Goal: Information Seeking & Learning: Understand process/instructions

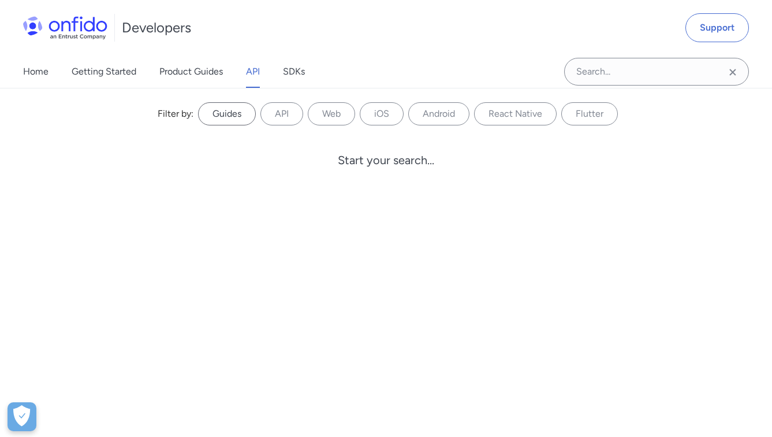
click at [206, 107] on label "Guides" at bounding box center [227, 113] width 58 height 23
click at [0, 0] on input "Guides" at bounding box center [0, 0] width 0 height 0
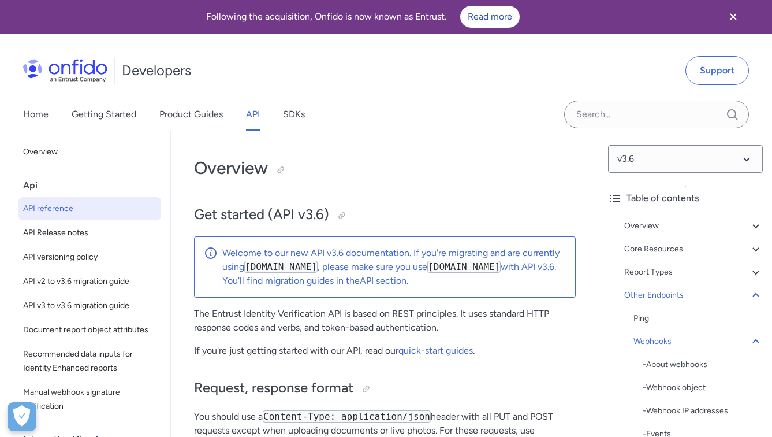
select select "javascript"
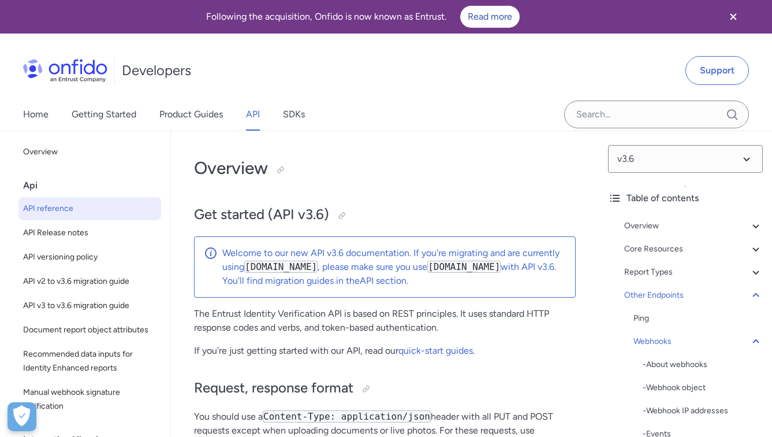
select select "javascript"
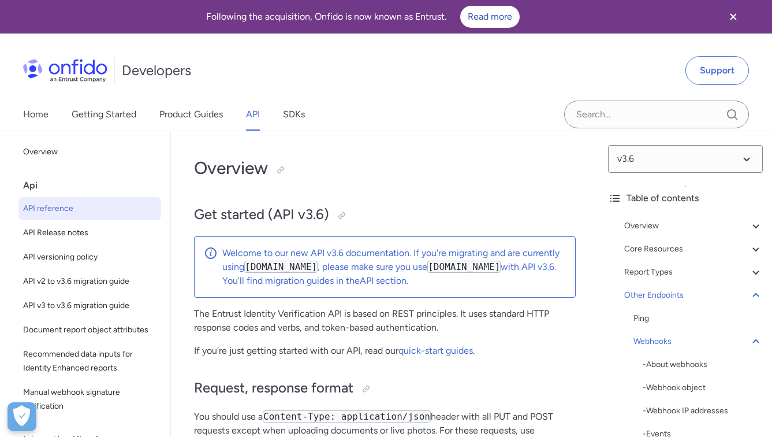
select select "javascript"
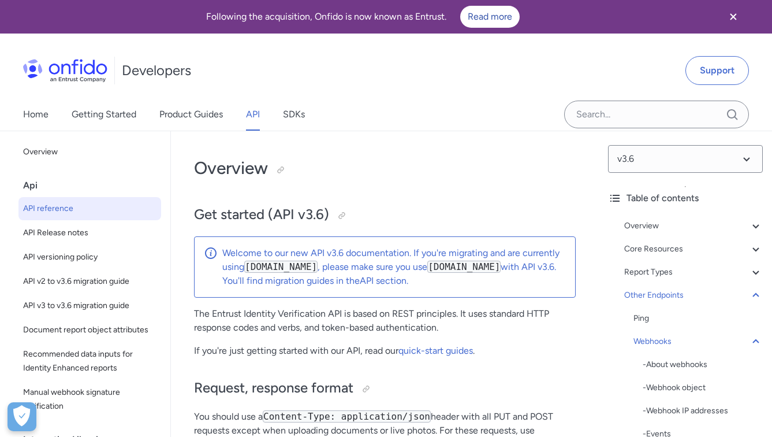
select select "javascript"
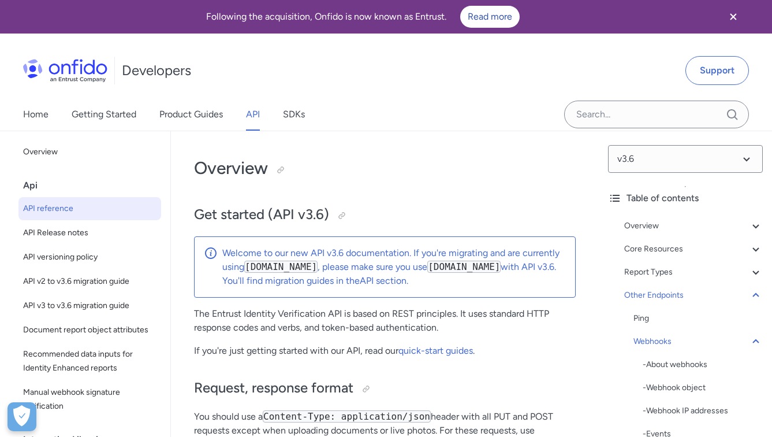
select select "javascript"
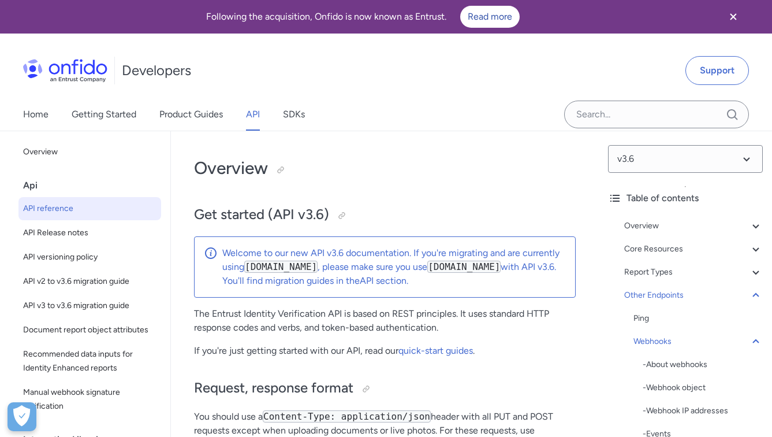
select select "javascript"
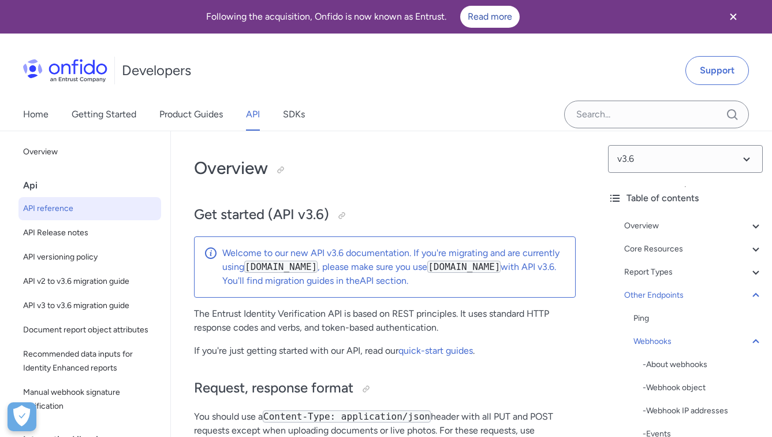
select select "javascript"
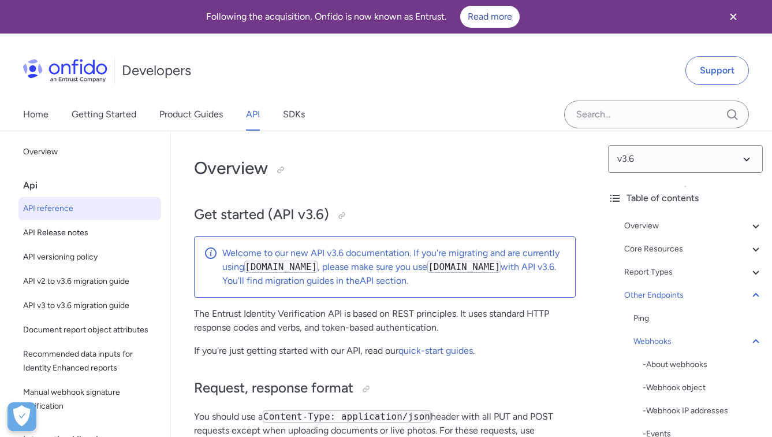
select select "javascript"
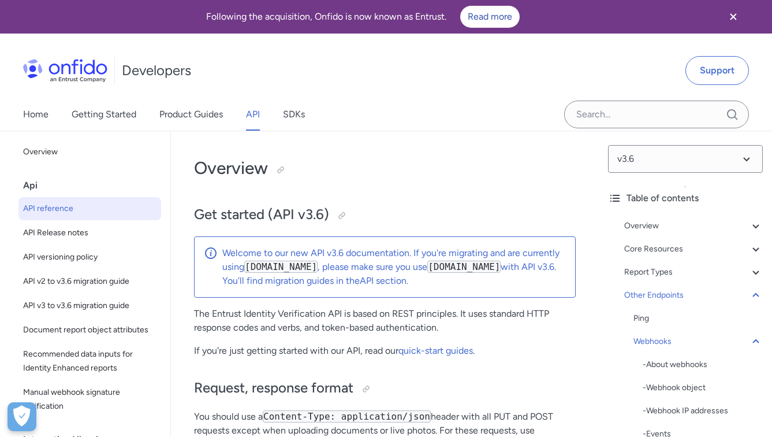
select select "javascript"
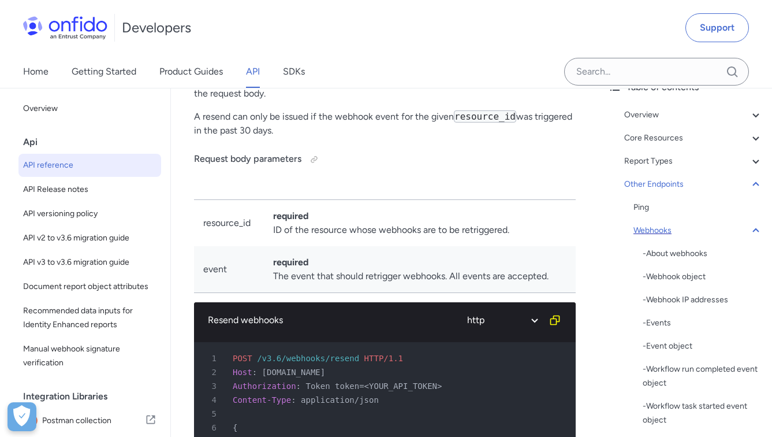
scroll to position [88, 0]
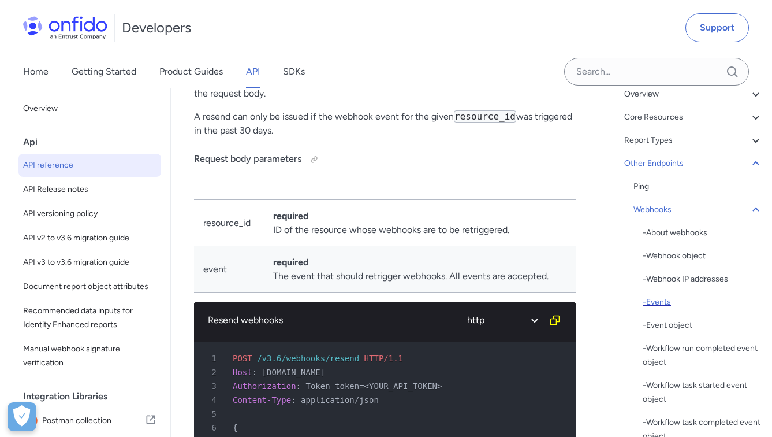
click at [660, 299] on div "- Events" at bounding box center [703, 302] width 120 height 14
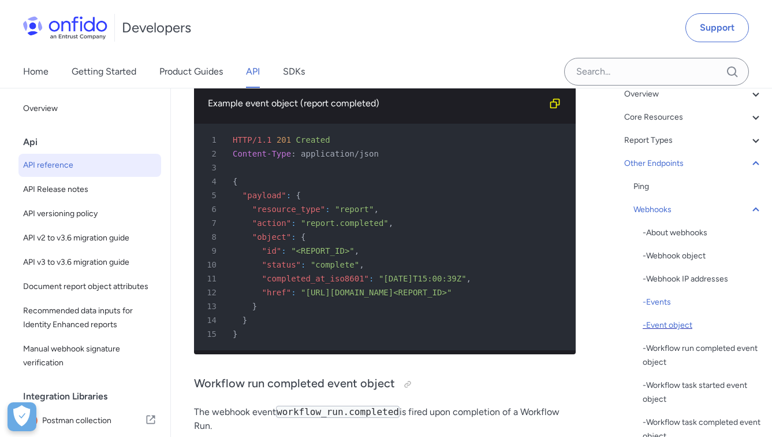
click at [671, 323] on div "- Event object" at bounding box center [703, 325] width 120 height 14
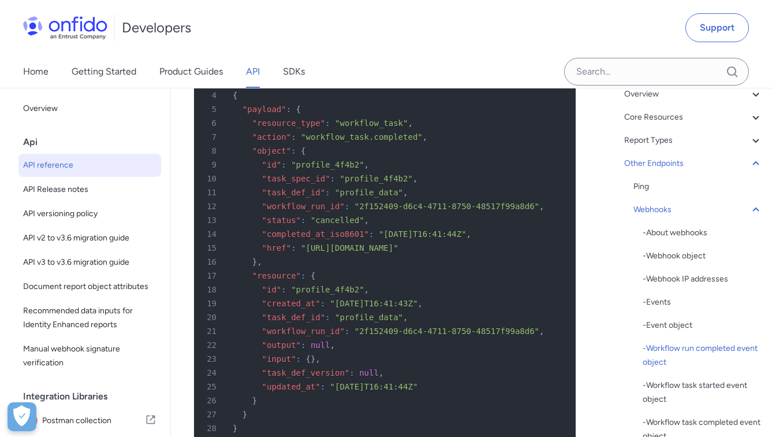
scroll to position [120137, 0]
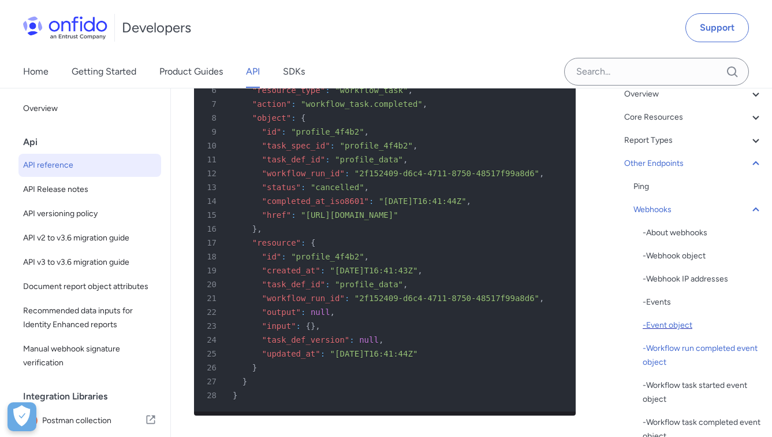
click at [650, 322] on div "- Event object" at bounding box center [703, 325] width 120 height 14
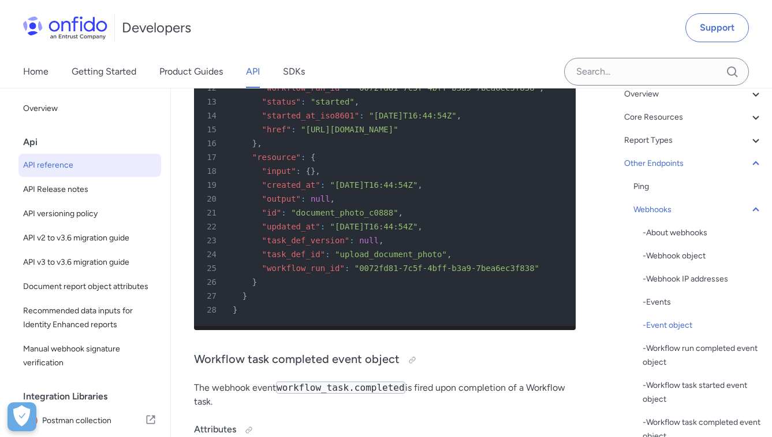
scroll to position [119497, 0]
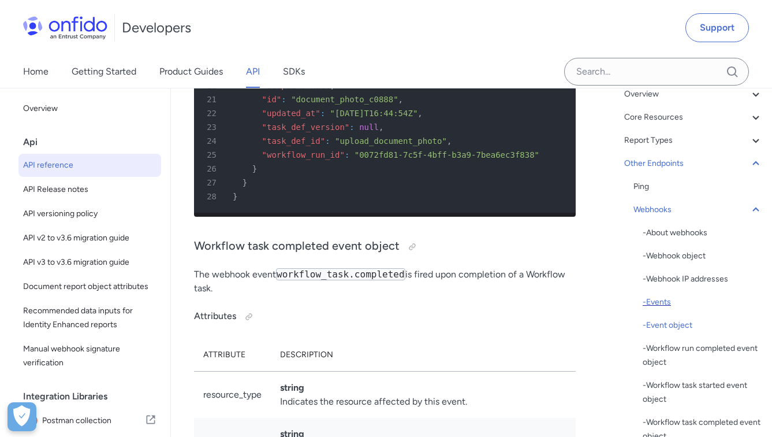
click at [654, 300] on div "- Events" at bounding box center [703, 302] width 120 height 14
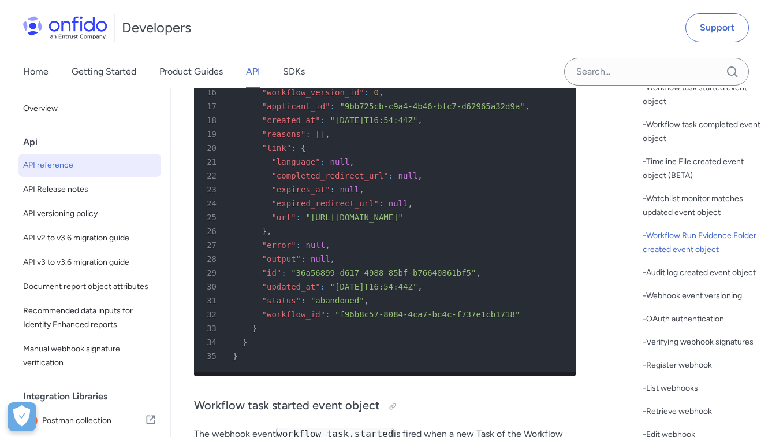
scroll to position [388, 0]
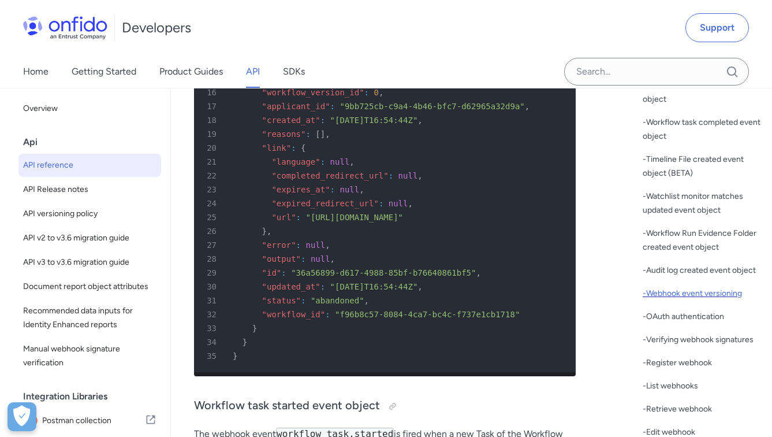
click at [684, 300] on div "- Webhook event versioning" at bounding box center [703, 294] width 120 height 14
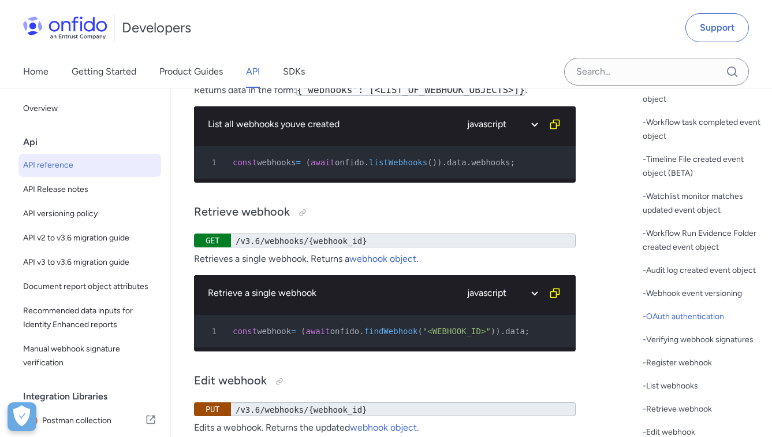
scroll to position [125798, 0]
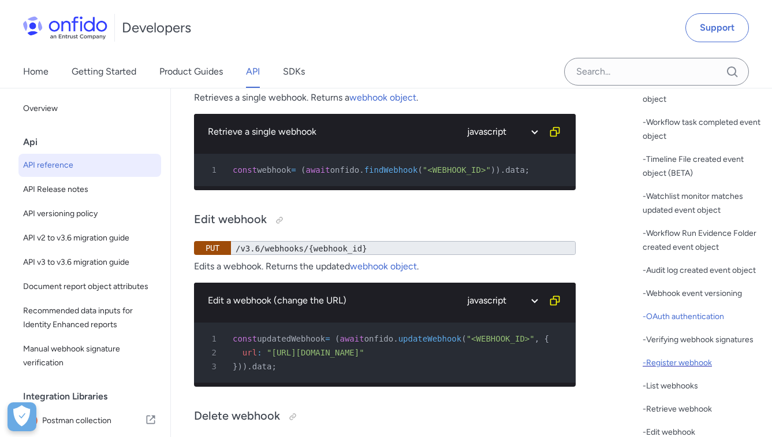
click at [670, 370] on div "- Register webhook" at bounding box center [703, 363] width 120 height 14
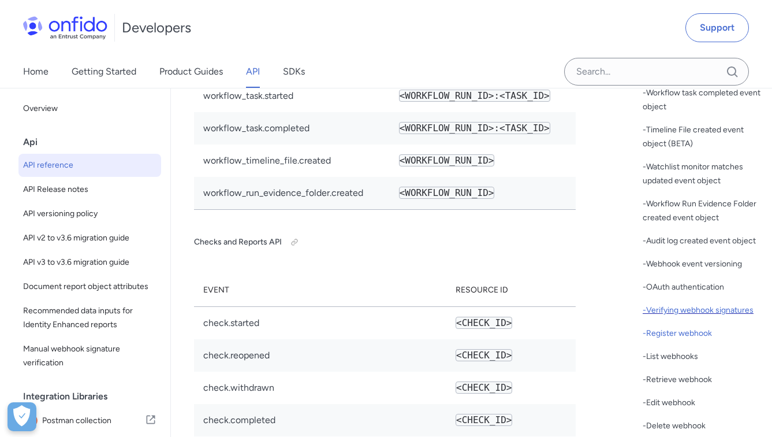
scroll to position [432, 0]
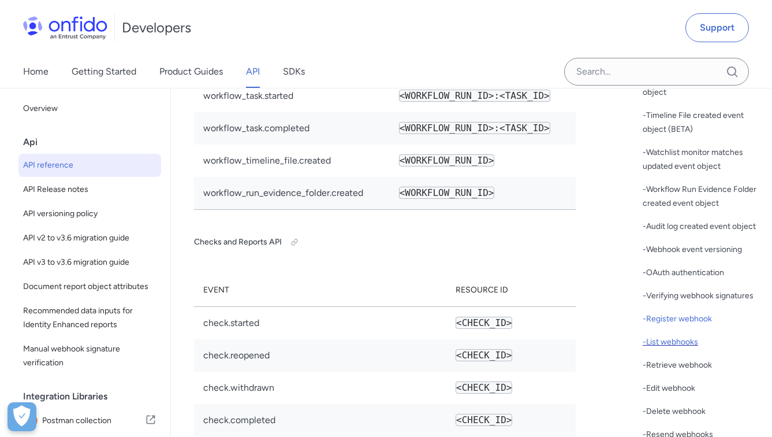
click at [679, 349] on div "- List webhooks" at bounding box center [703, 342] width 120 height 14
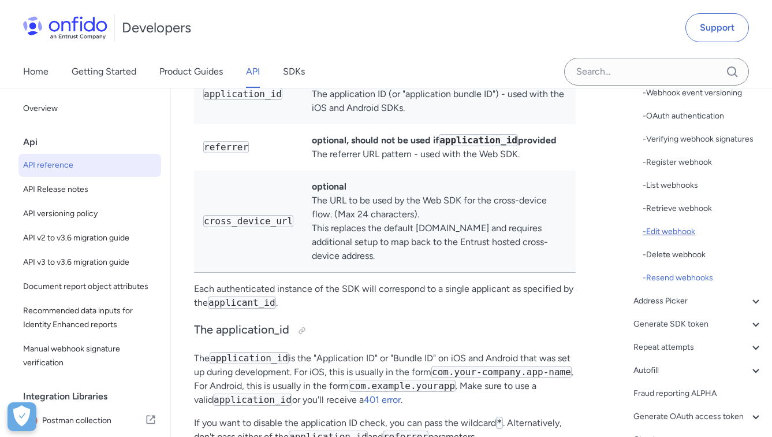
scroll to position [682, 0]
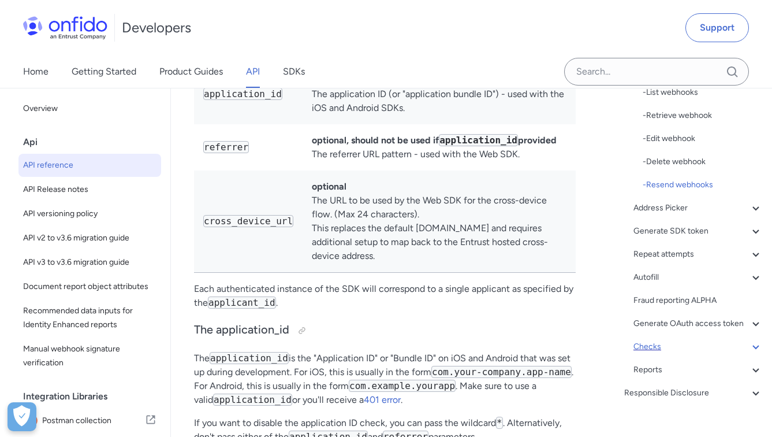
click at [668, 354] on div "Checks" at bounding box center [698, 347] width 129 height 14
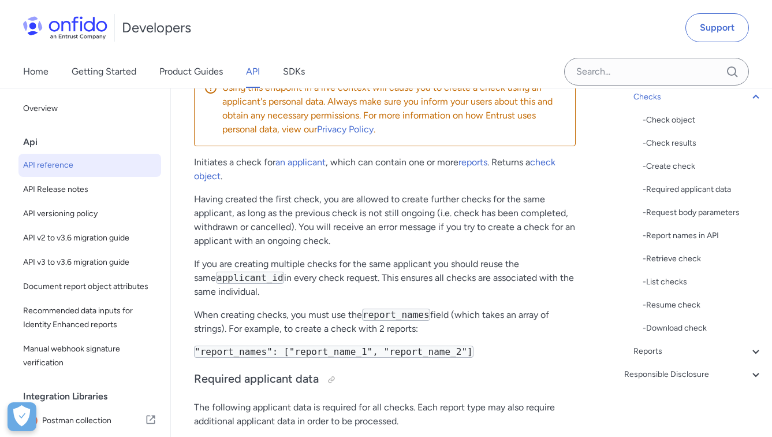
scroll to position [377, 0]
drag, startPoint x: 313, startPoint y: 195, endPoint x: 487, endPoint y: 225, distance: 176.5
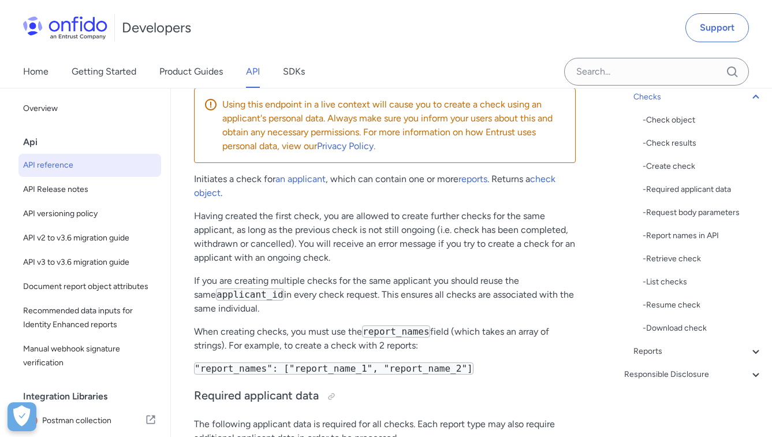
scroll to position [139010, 0]
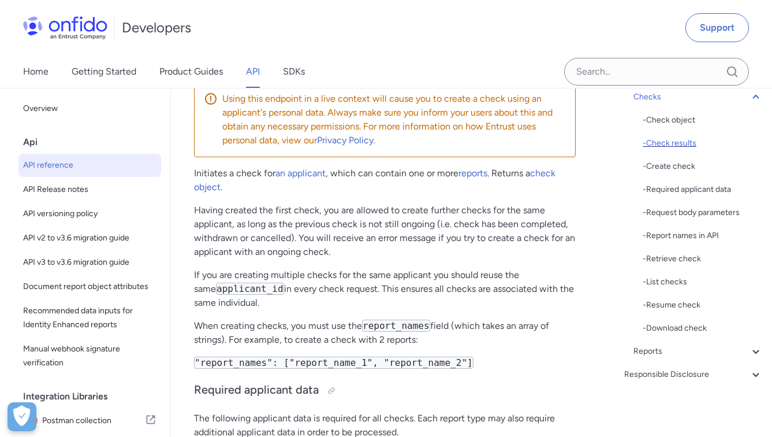
drag, startPoint x: 676, startPoint y: 147, endPoint x: 676, endPoint y: 141, distance: 6.4
click at [676, 147] on div "- Check results" at bounding box center [703, 143] width 120 height 14
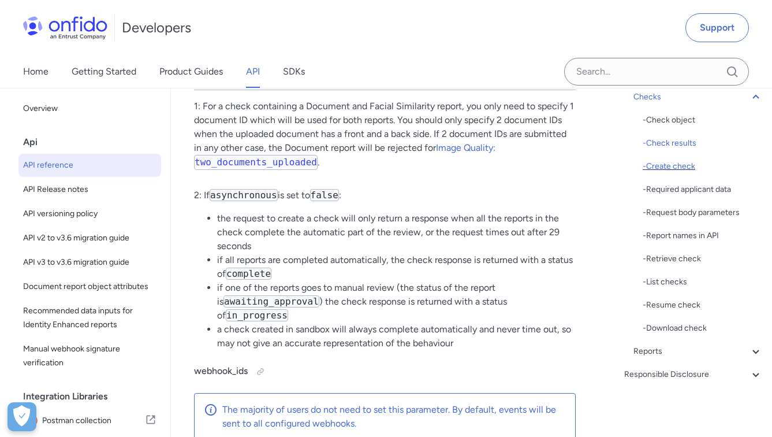
click at [668, 163] on div "- Create check" at bounding box center [703, 166] width 120 height 14
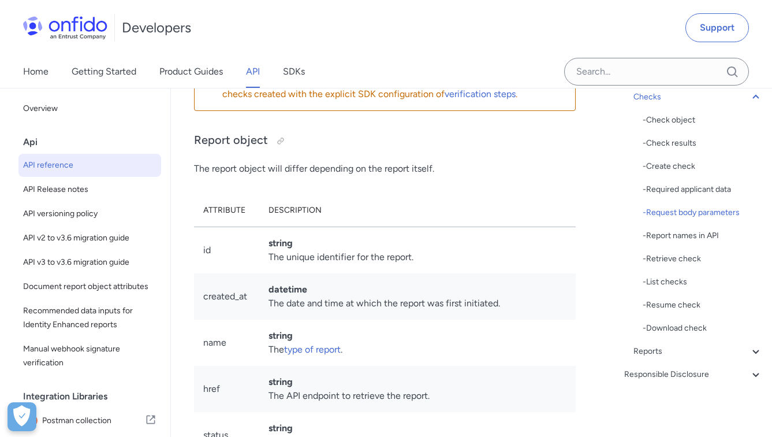
scroll to position [143416, 0]
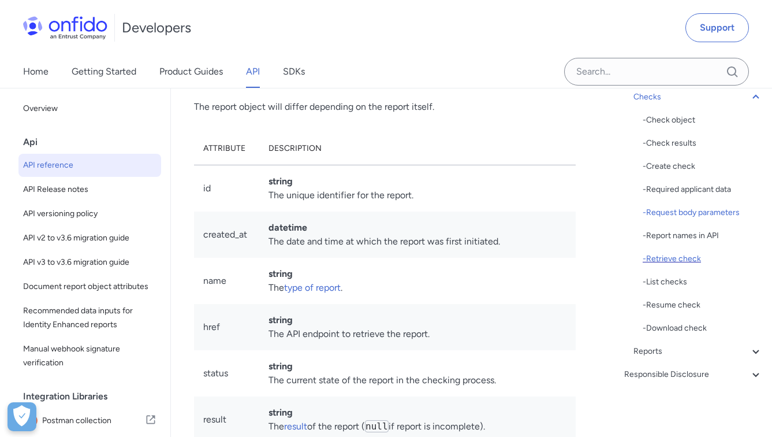
click at [659, 260] on div "- Retrieve check" at bounding box center [703, 259] width 120 height 14
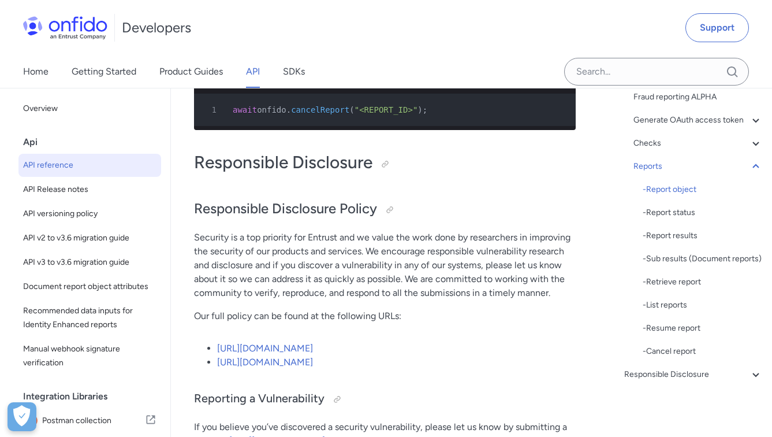
scroll to position [146032, 0]
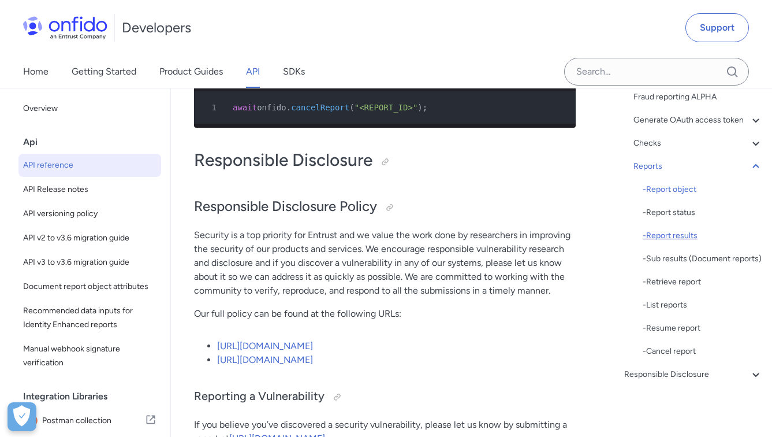
click at [675, 229] on div "- Report results" at bounding box center [703, 236] width 120 height 14
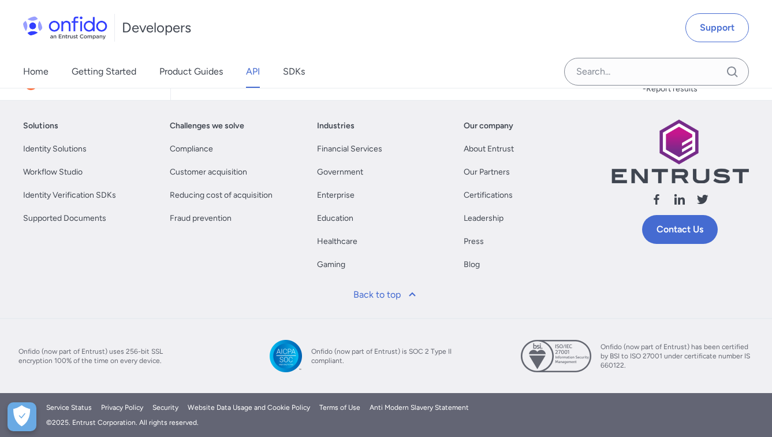
scroll to position [147646, 0]
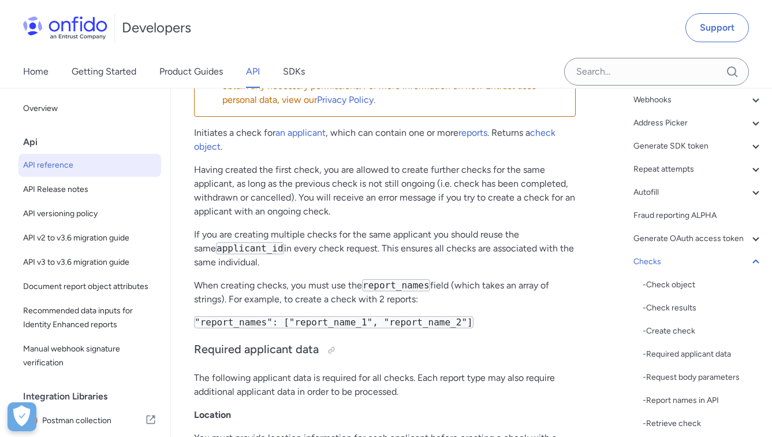
scroll to position [199, 0]
click at [660, 337] on div "- Create check" at bounding box center [703, 331] width 120 height 14
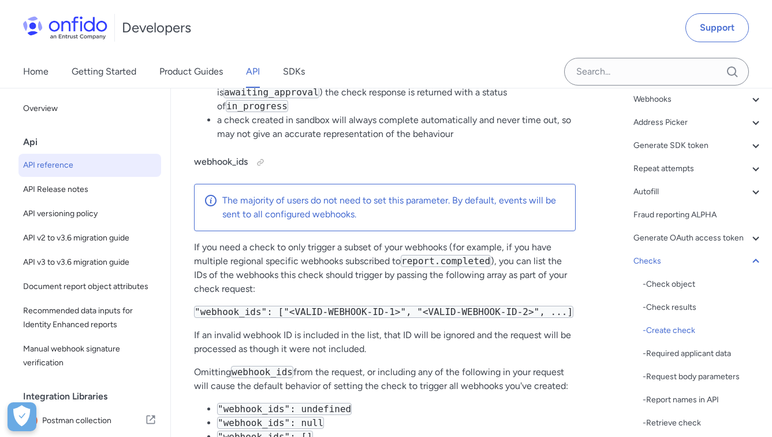
drag, startPoint x: 327, startPoint y: 188, endPoint x: 545, endPoint y: 237, distance: 223.8
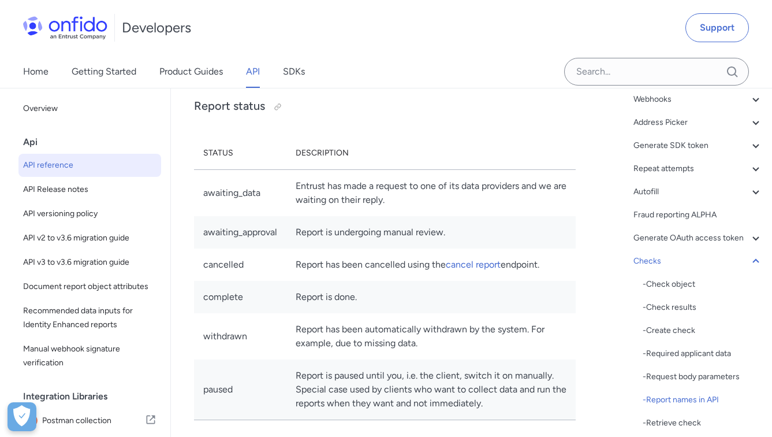
scroll to position [144105, 0]
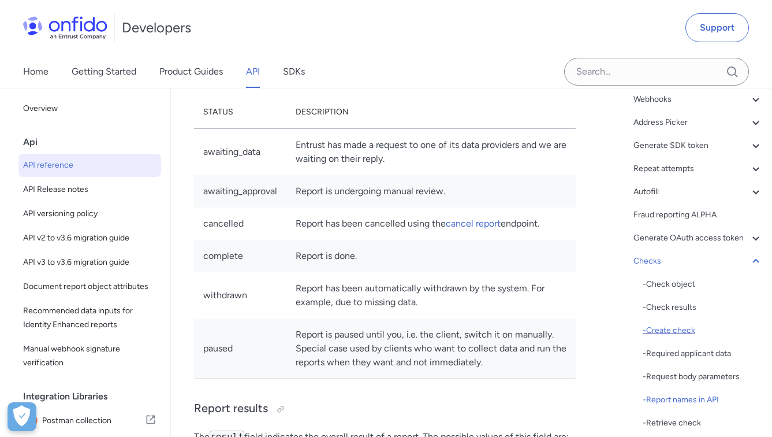
click at [659, 337] on div "- Create check" at bounding box center [703, 331] width 120 height 14
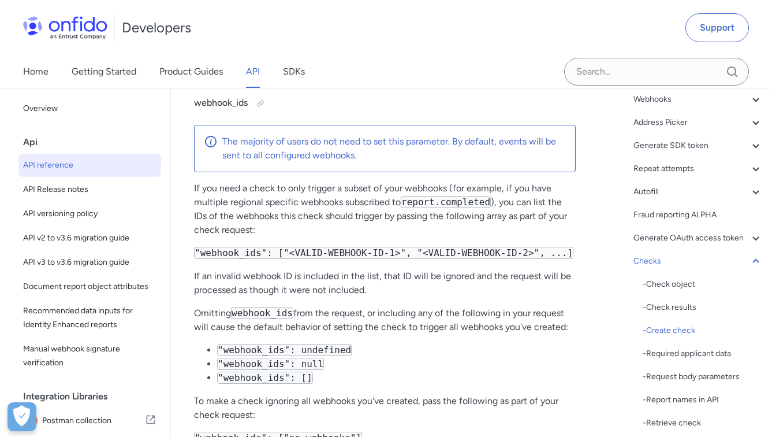
scroll to position [141064, 0]
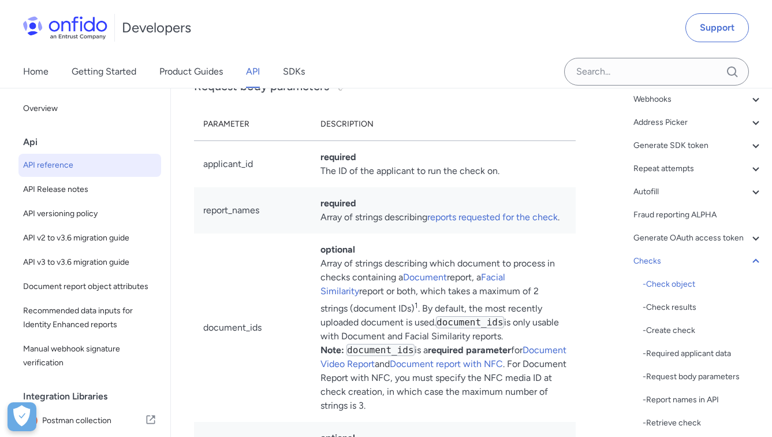
scroll to position [139724, 0]
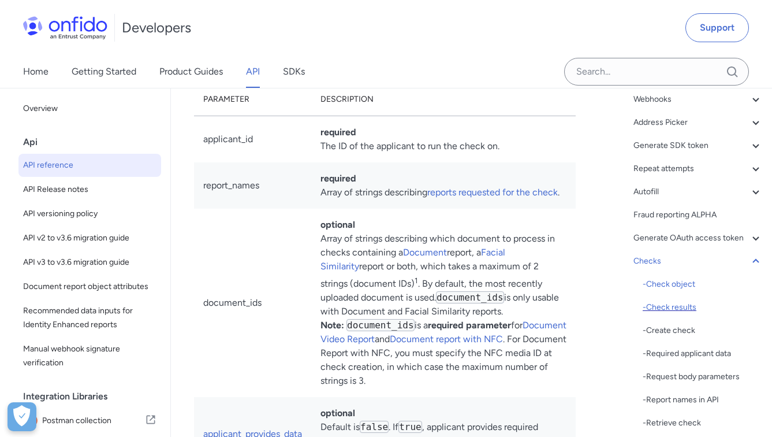
click at [682, 314] on div "- Check results" at bounding box center [703, 307] width 120 height 14
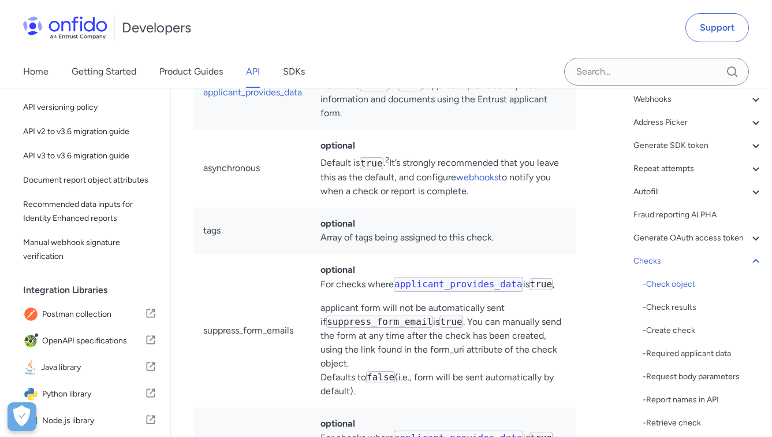
scroll to position [139994, 0]
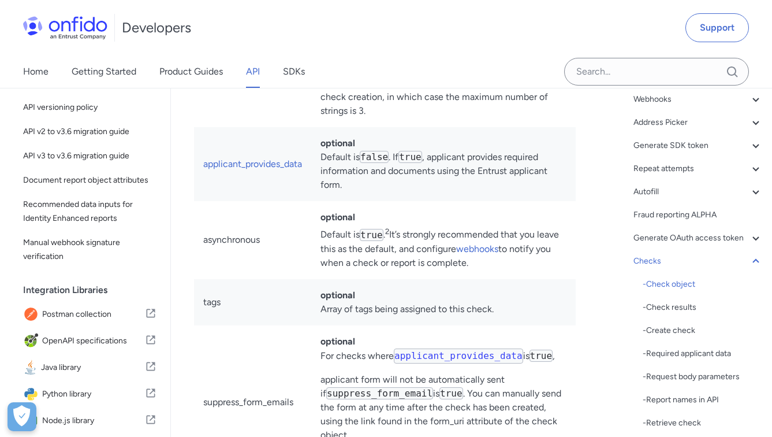
click at [255, 70] on link "API" at bounding box center [253, 71] width 14 height 32
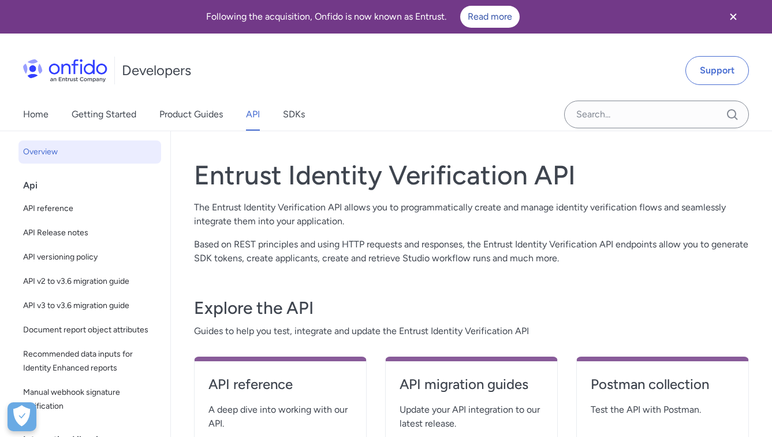
scroll to position [395, 0]
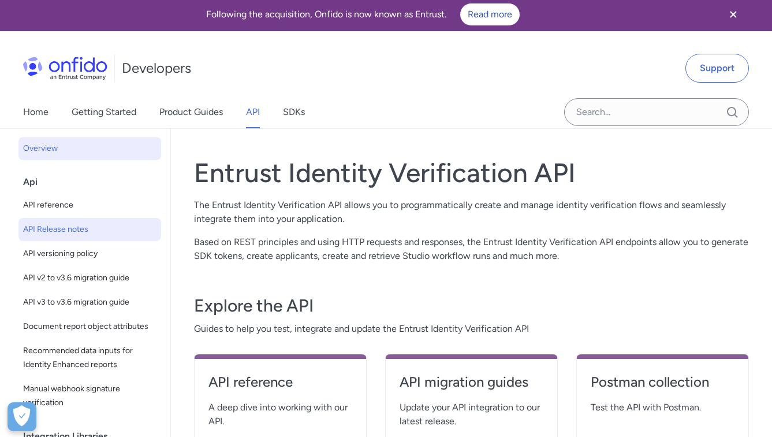
scroll to position [2, 0]
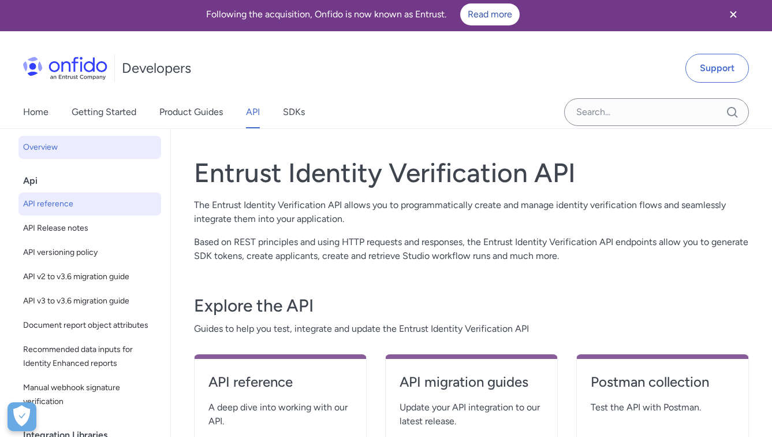
click at [38, 211] on link "API reference" at bounding box center [89, 203] width 143 height 23
select select "http"
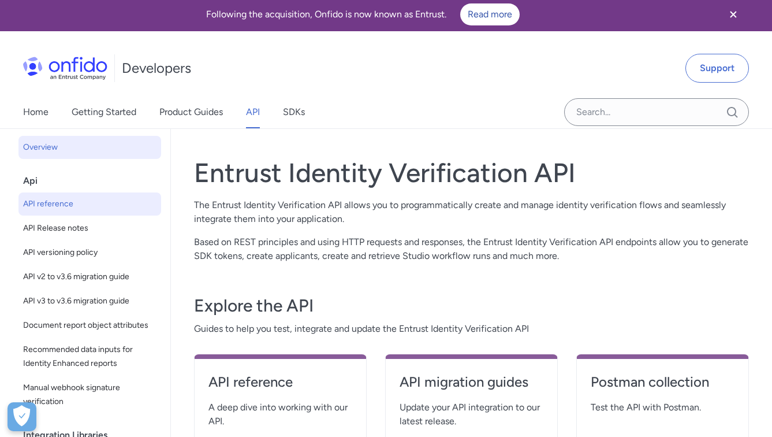
select select "http"
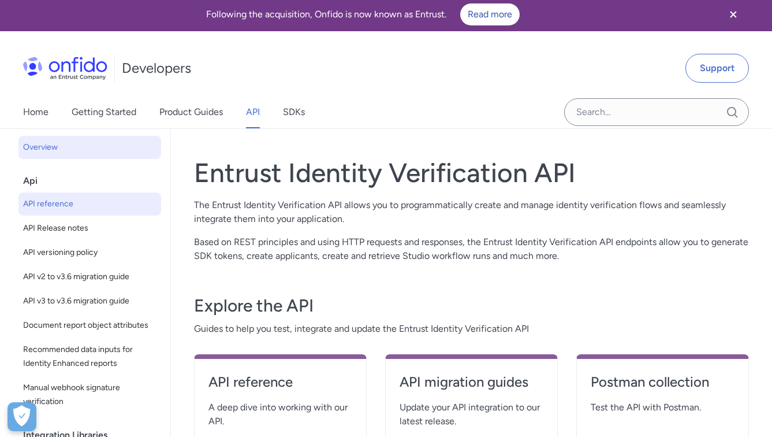
select select "http"
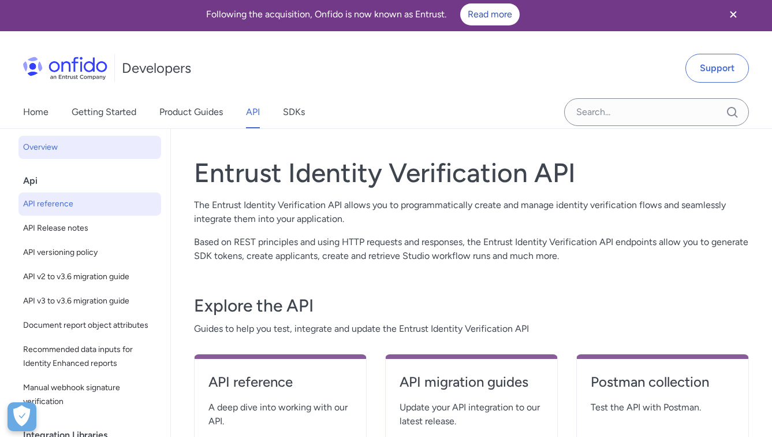
select select "http"
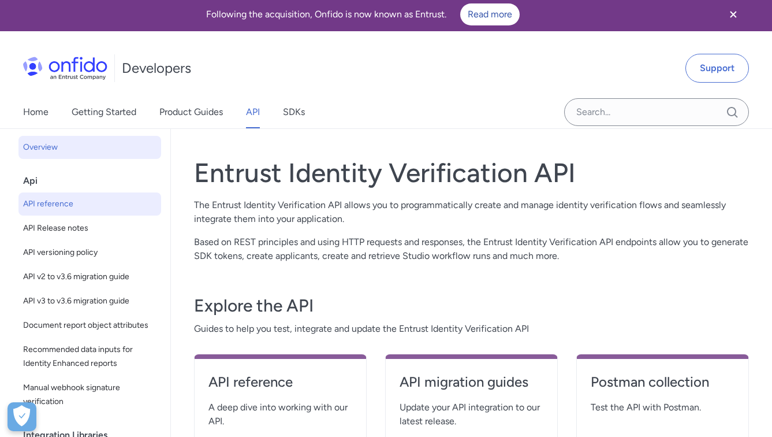
select select "http"
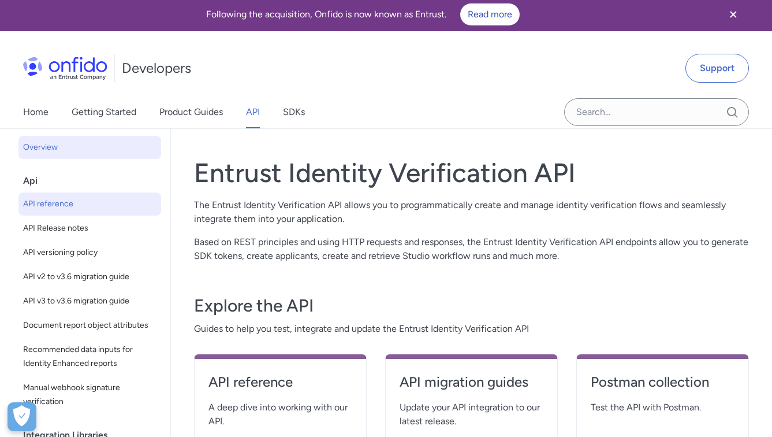
select select "http"
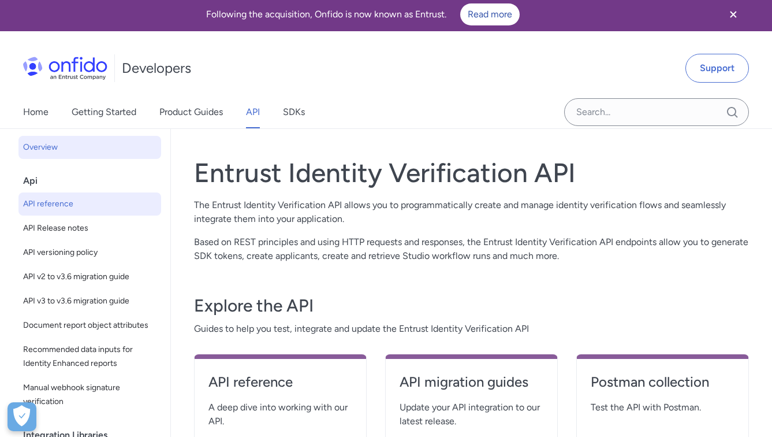
select select "http"
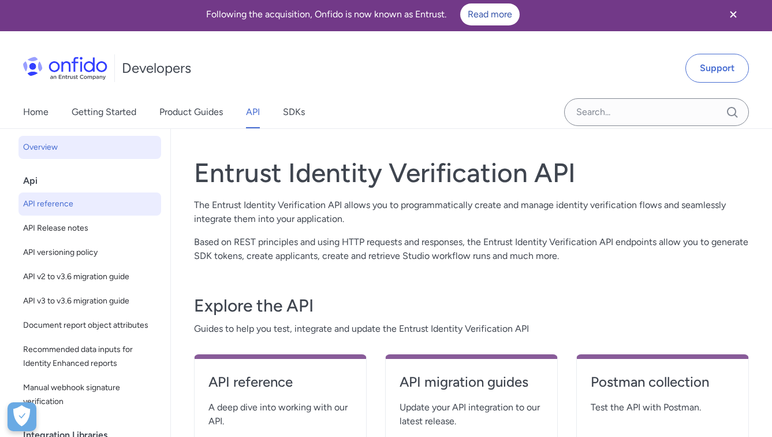
select select "http"
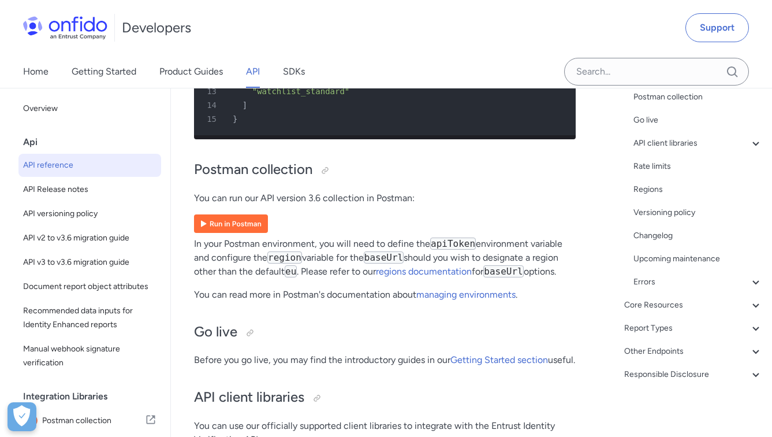
scroll to position [9276, 0]
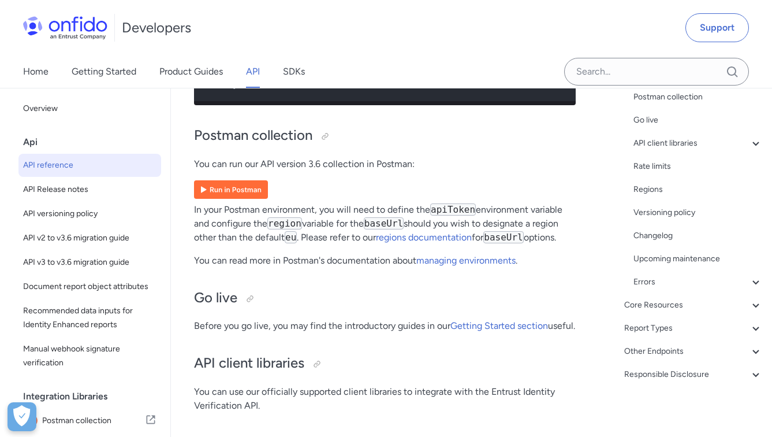
click at [250, 199] on img at bounding box center [231, 189] width 74 height 18
